Goal: Task Accomplishment & Management: Manage account settings

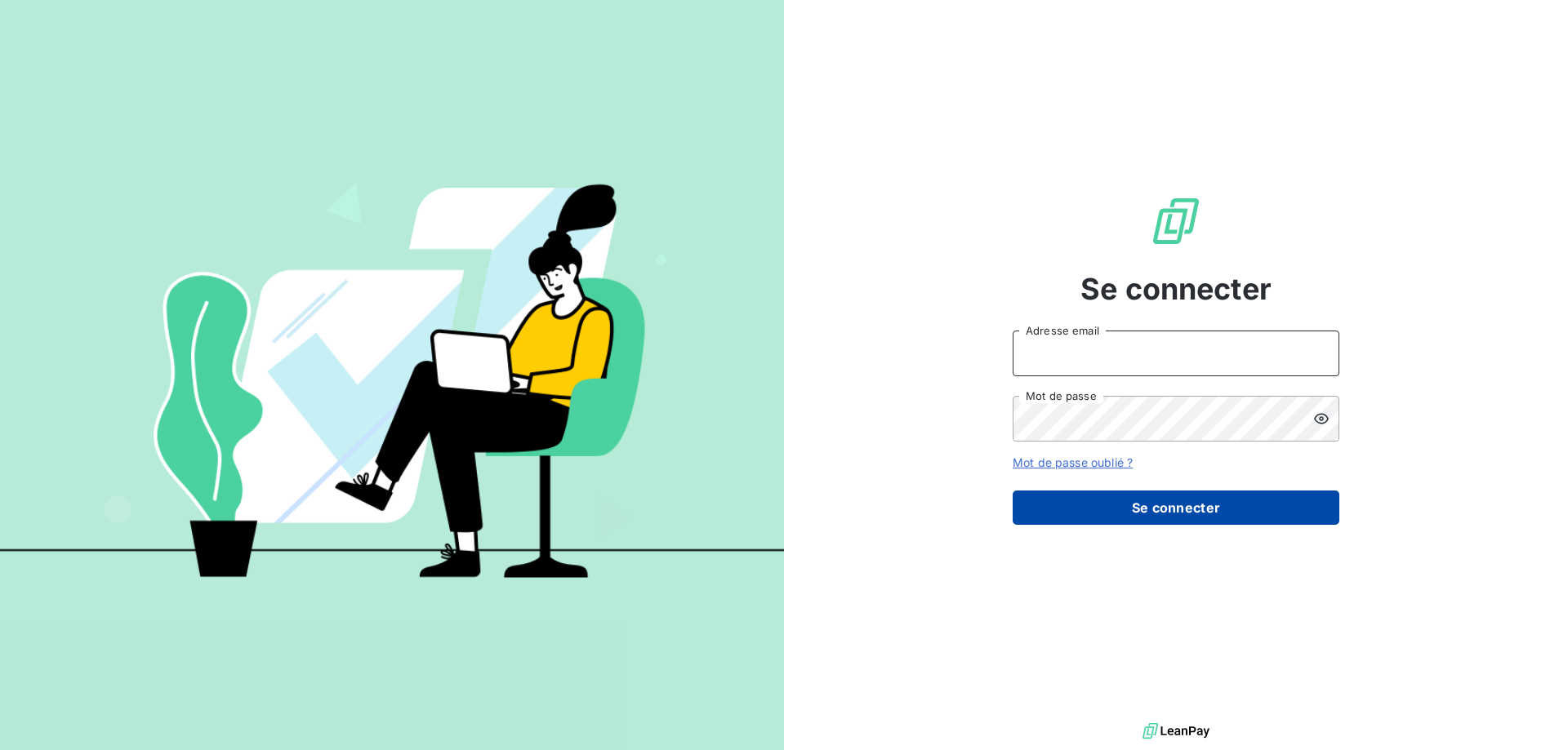
type input "[EMAIL_ADDRESS][MEDICAL_DATA][DOMAIN_NAME]"
click at [1146, 506] on button "Se connecter" at bounding box center [1176, 507] width 327 height 34
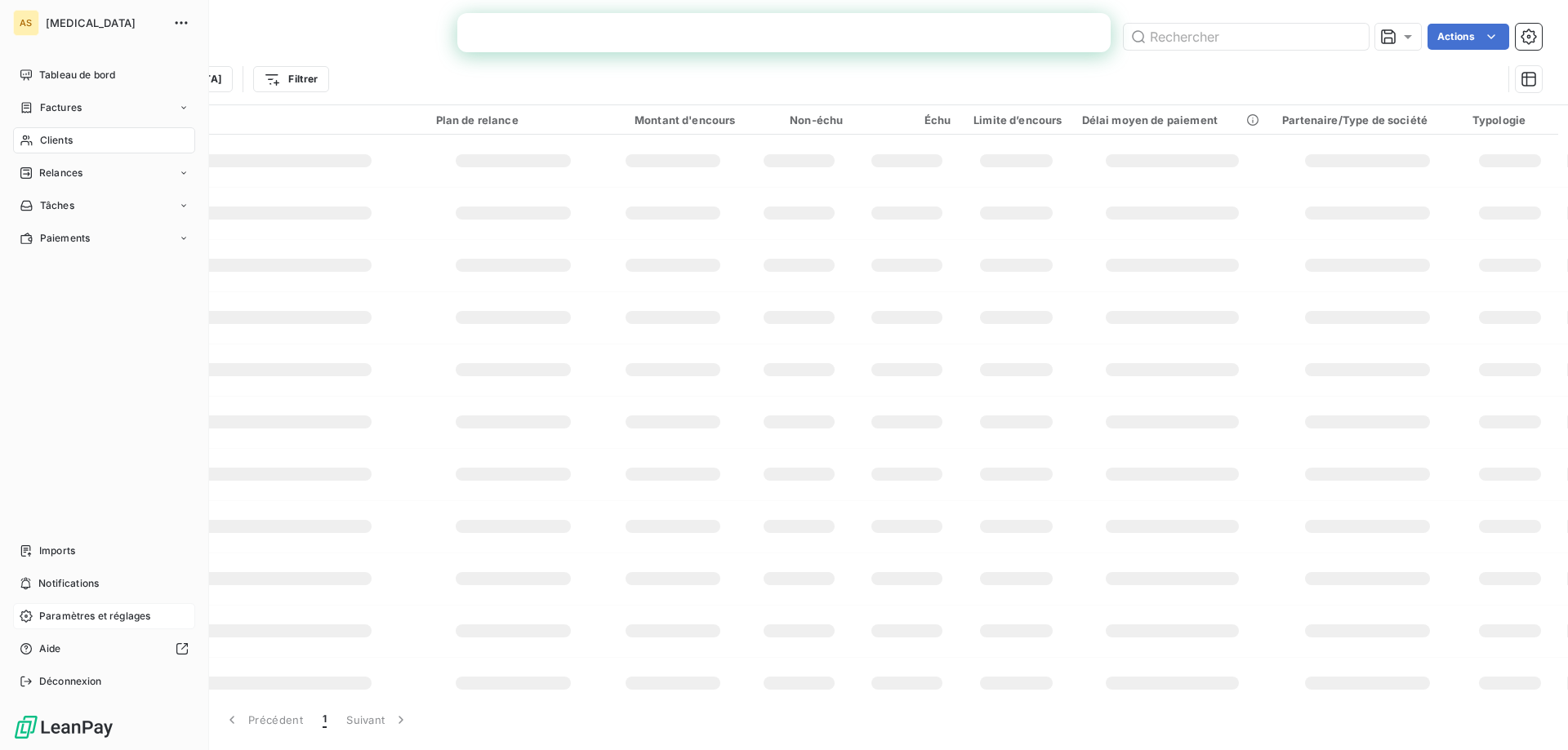
click at [83, 613] on span "Paramètres et réglages" at bounding box center [95, 616] width 111 height 15
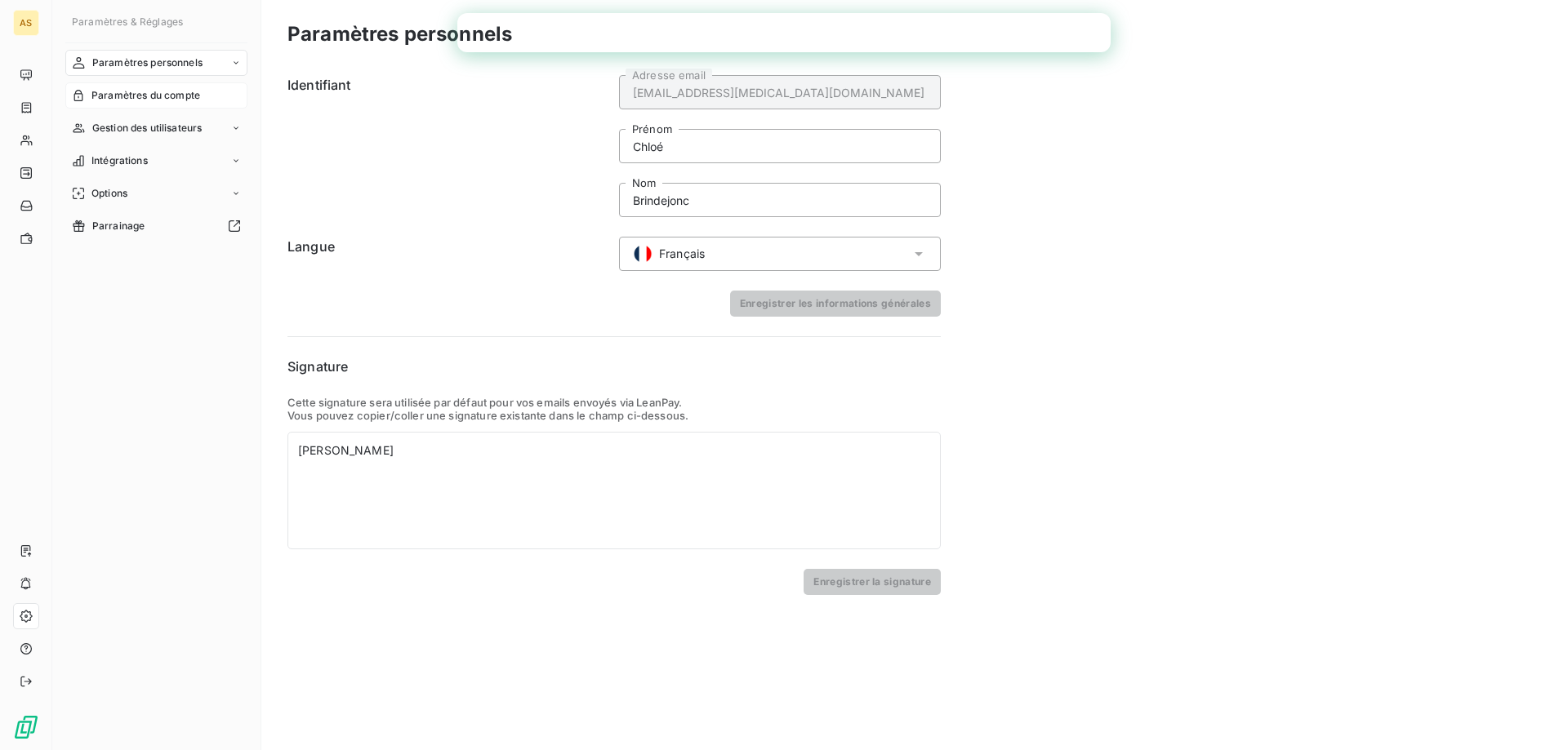
click at [160, 96] on span "Paramètres du compte" at bounding box center [145, 95] width 108 height 15
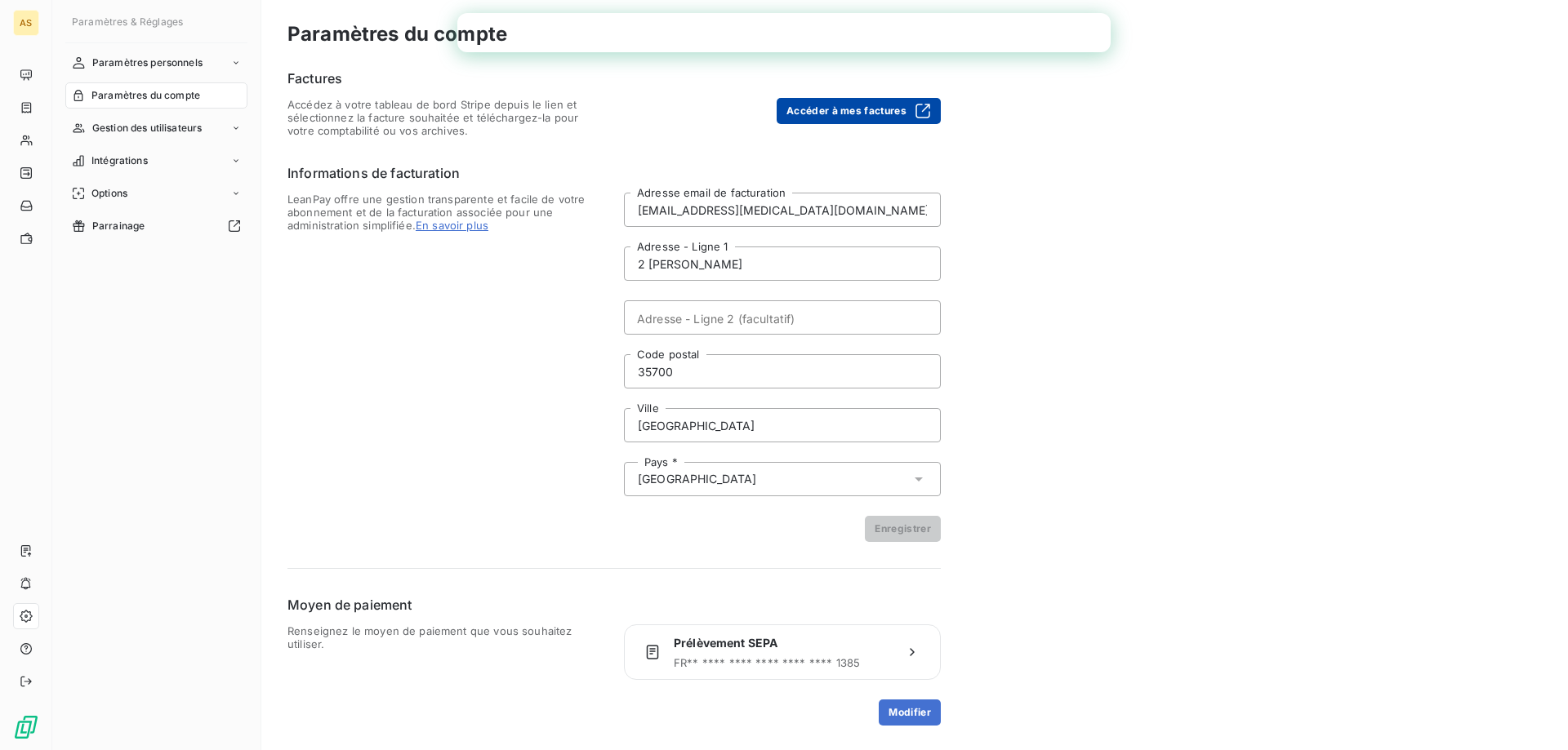
click at [911, 110] on div "button" at bounding box center [918, 111] width 24 height 16
